Goal: Find specific page/section: Find specific page/section

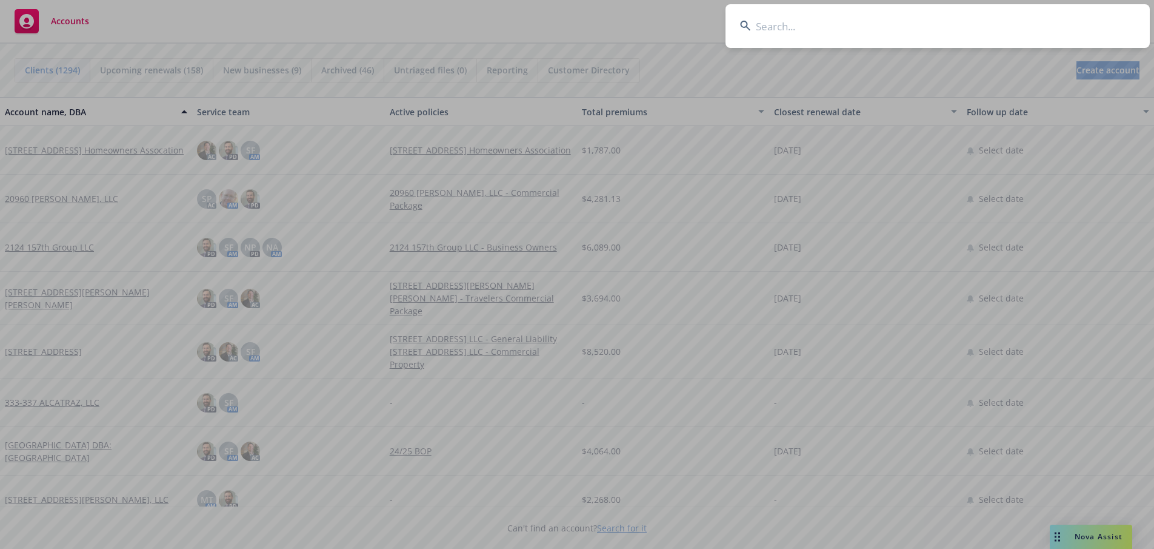
click at [895, 22] on input at bounding box center [938, 26] width 424 height 44
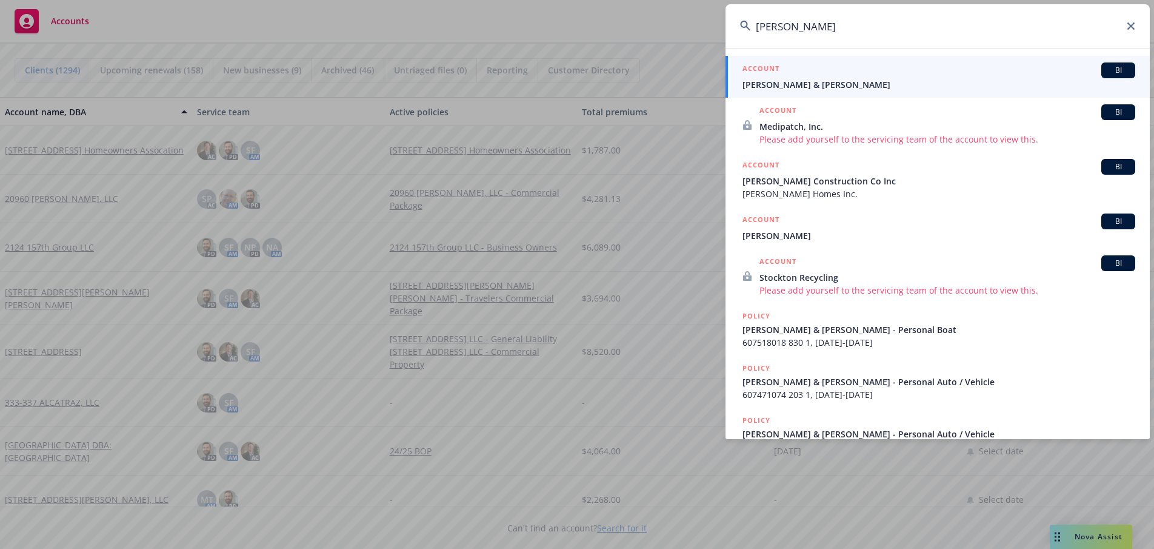
type input "[PERSON_NAME]"
click at [788, 89] on span "[PERSON_NAME] & [PERSON_NAME]" at bounding box center [939, 84] width 393 height 13
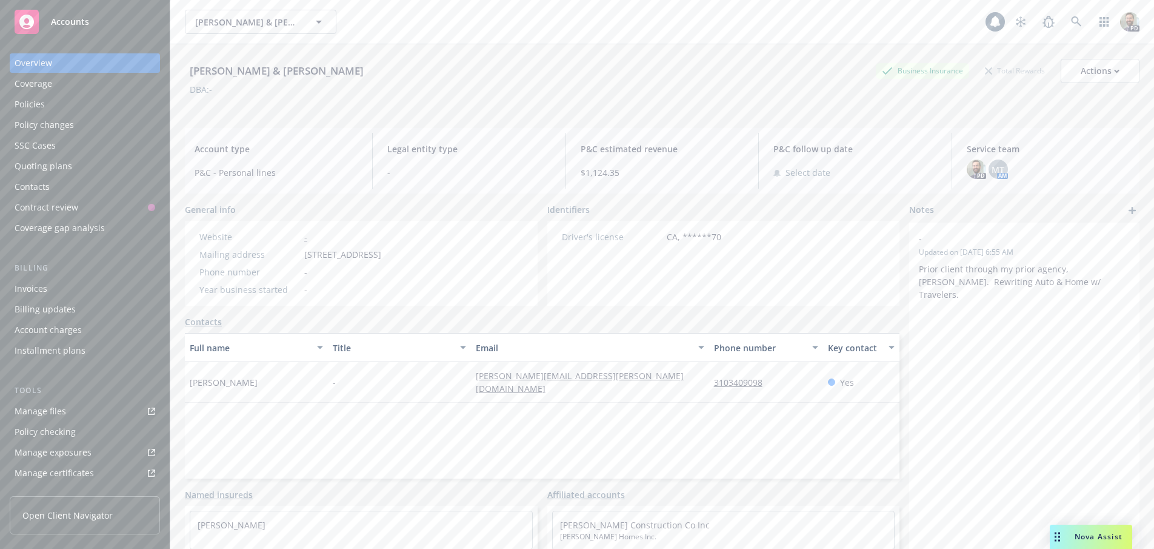
click at [60, 102] on div "Policies" at bounding box center [85, 104] width 141 height 19
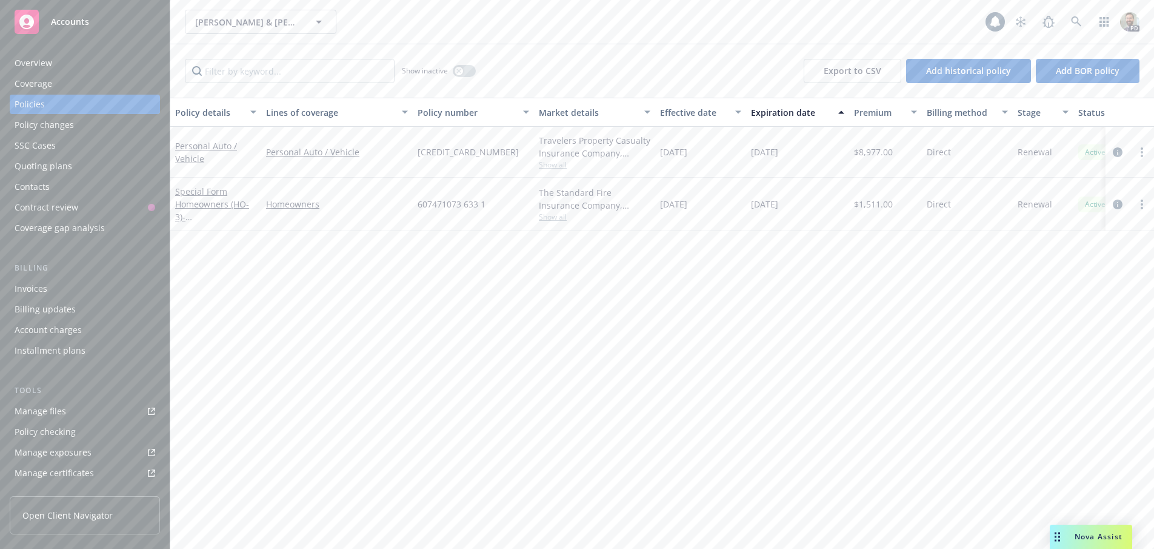
click at [69, 60] on div "Overview" at bounding box center [85, 62] width 141 height 19
